Goal: Task Accomplishment & Management: Complete application form

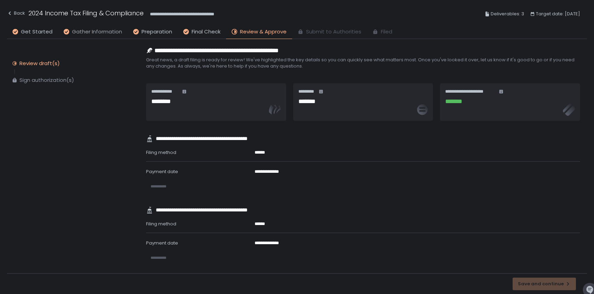
click at [99, 31] on span "Gather Information" at bounding box center [97, 32] width 50 height 8
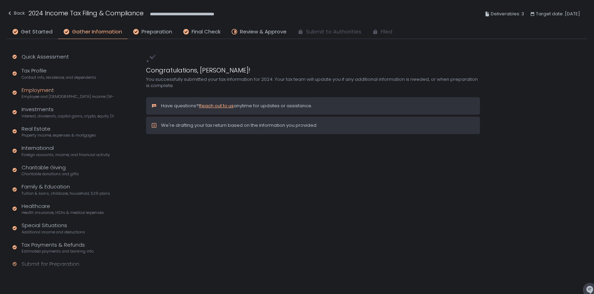
click at [39, 93] on div "Employment Employee and [DEMOGRAPHIC_DATA] income (W-2s)" at bounding box center [68, 92] width 92 height 13
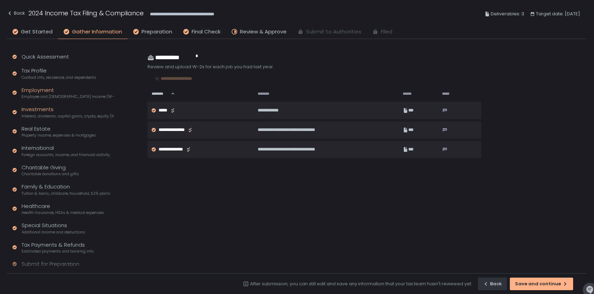
click at [25, 115] on span "Interest, dividends, capital gains, crypto, equity (1099s, K-1s)" at bounding box center [68, 115] width 92 height 5
